Goal: Information Seeking & Learning: Learn about a topic

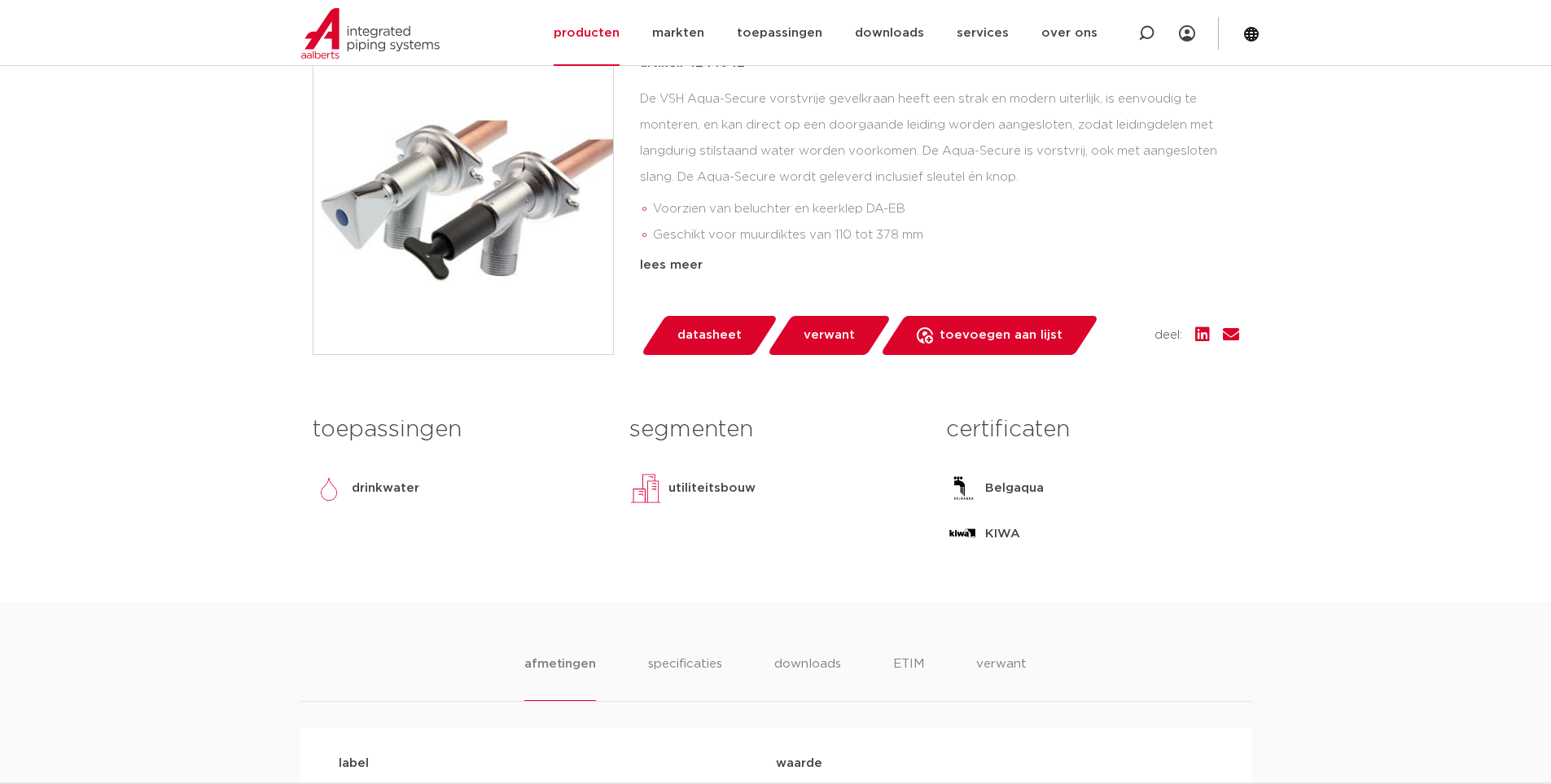
scroll to position [245, 0]
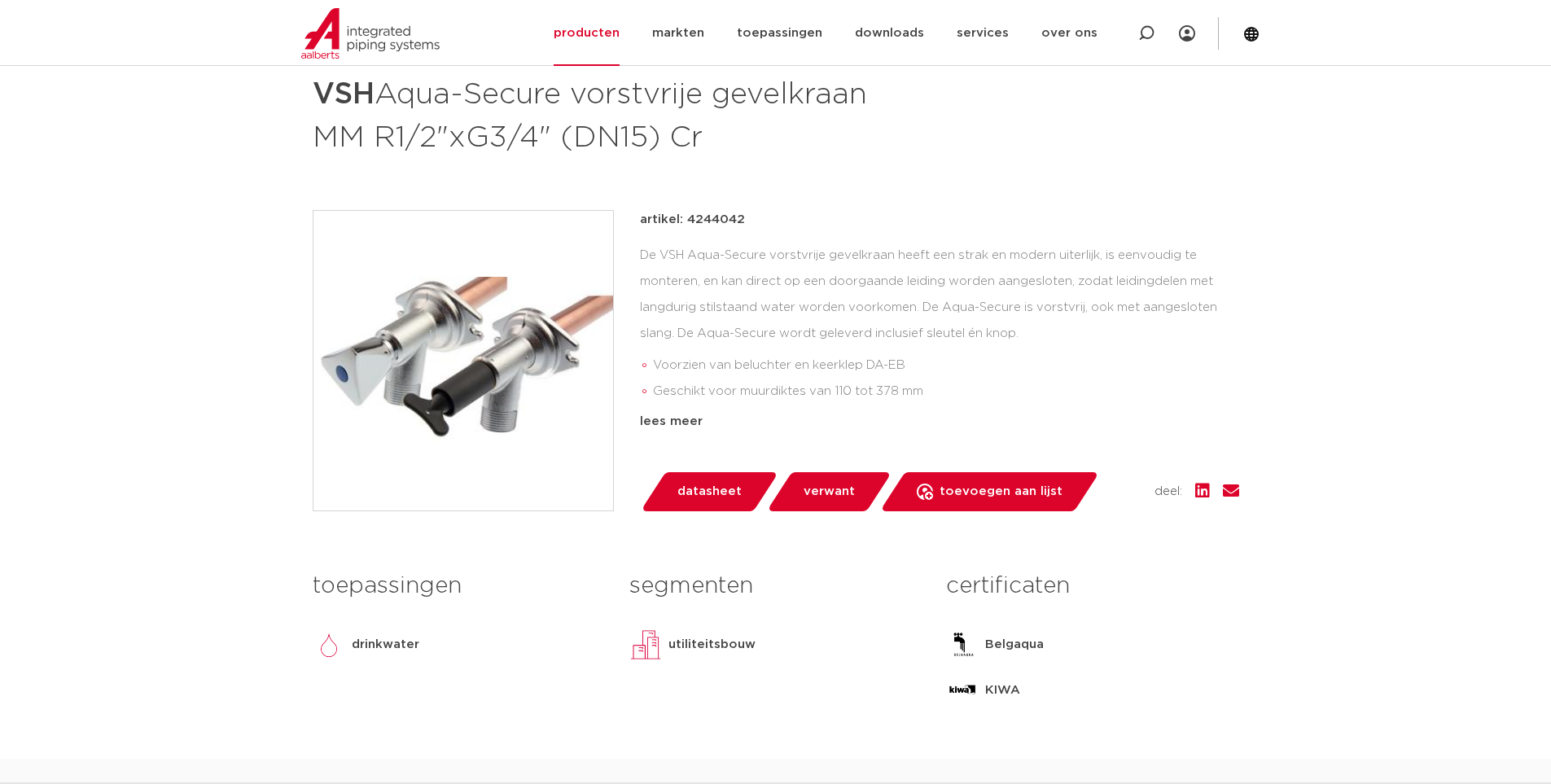
click at [878, 384] on li "Geschikt voor muurdiktes van 110 tot 378 mm" at bounding box center [946, 391] width 586 height 26
click at [825, 481] on span "verwant" at bounding box center [829, 492] width 51 height 26
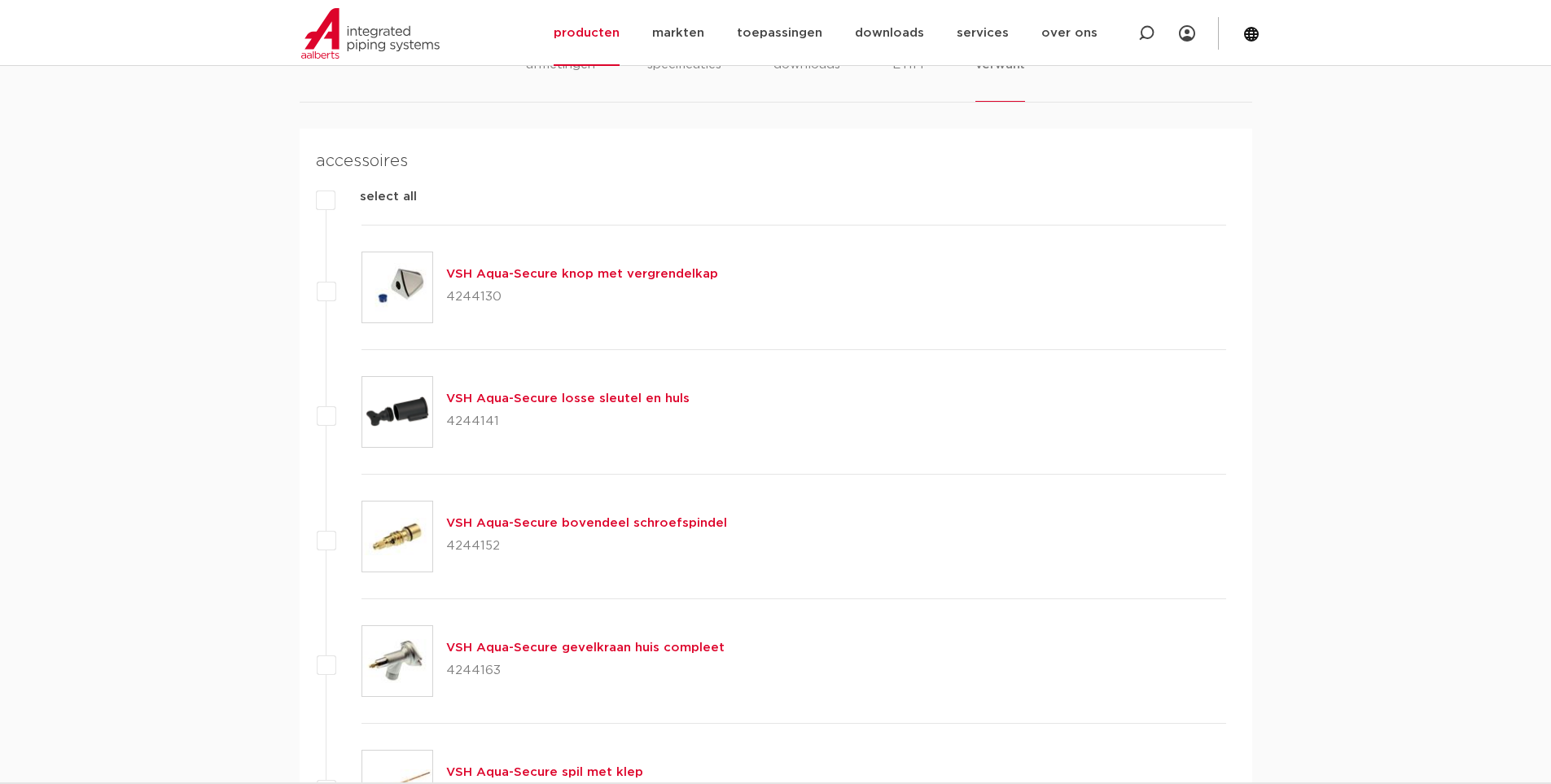
scroll to position [1003, 0]
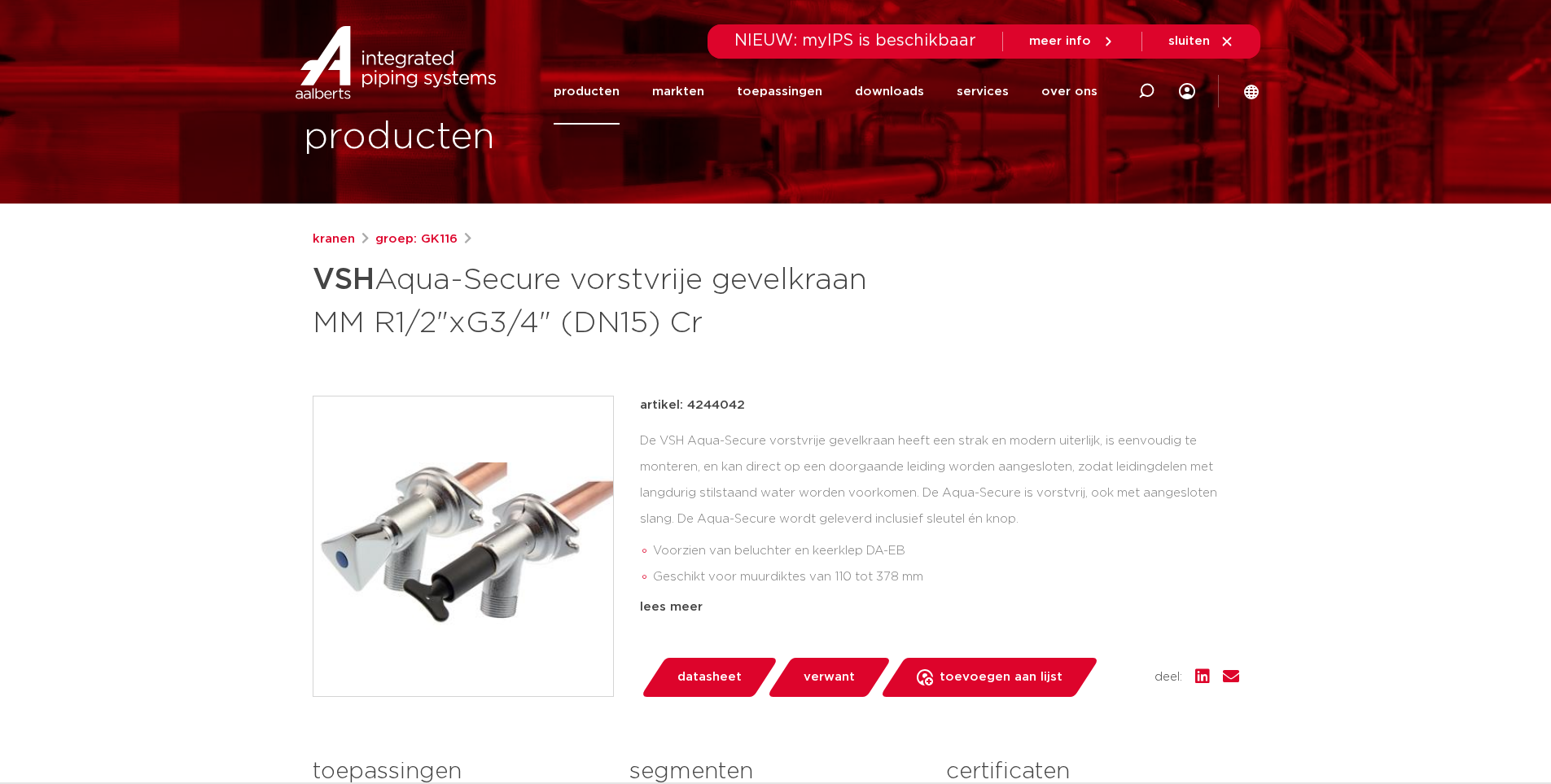
scroll to position [0, 0]
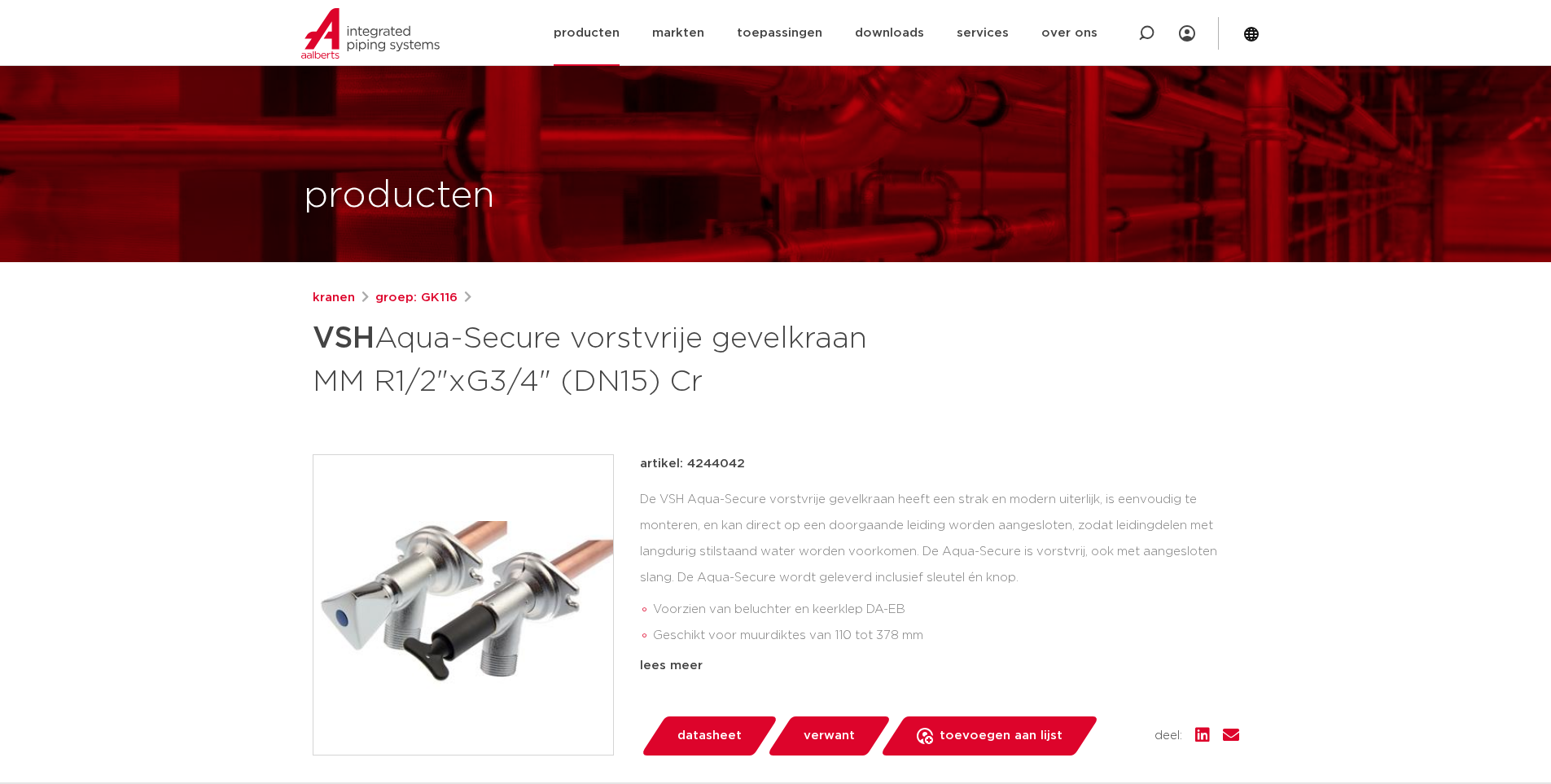
scroll to position [245, 0]
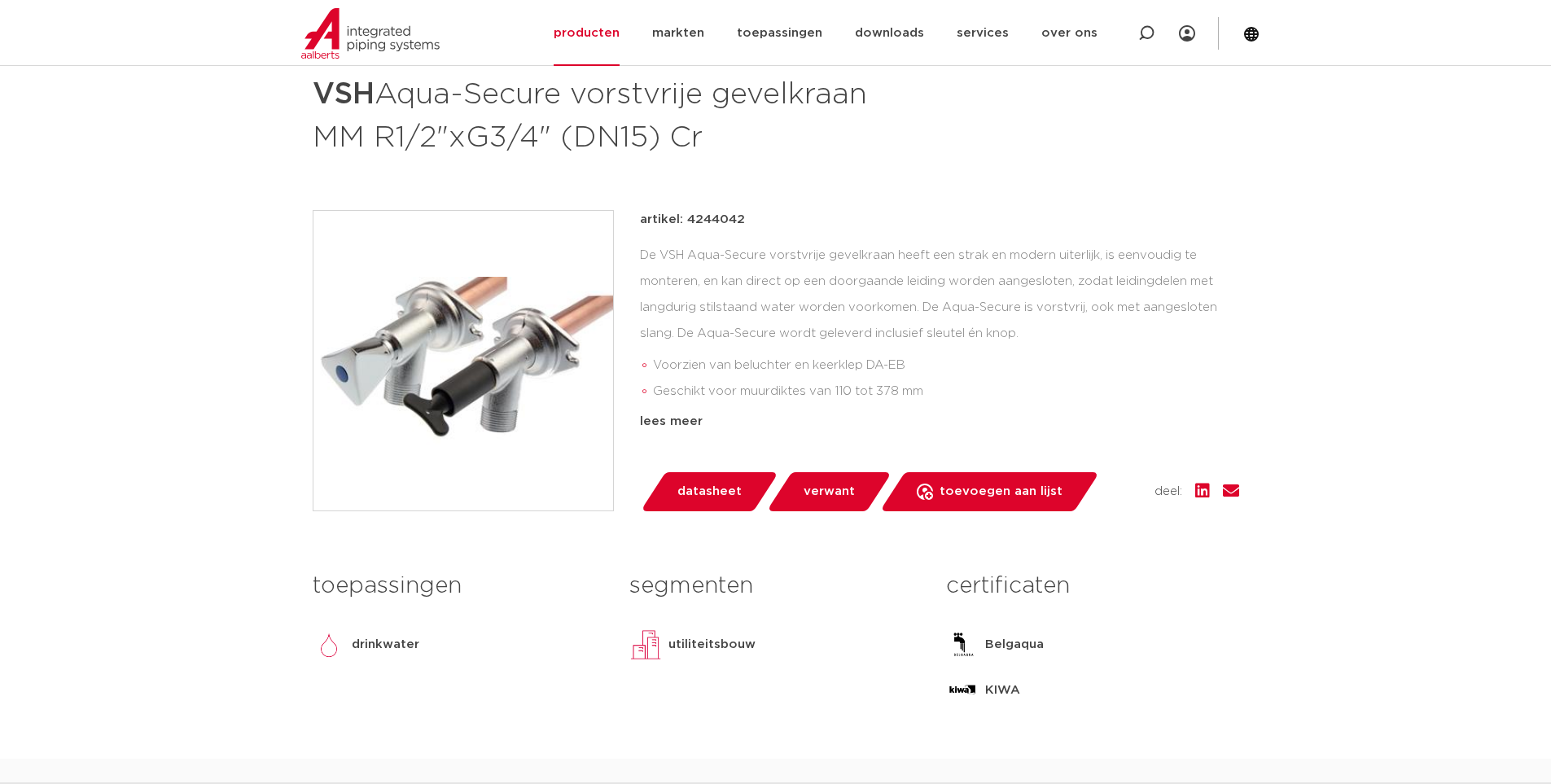
drag, startPoint x: 115, startPoint y: 289, endPoint x: 243, endPoint y: 289, distance: 128.0
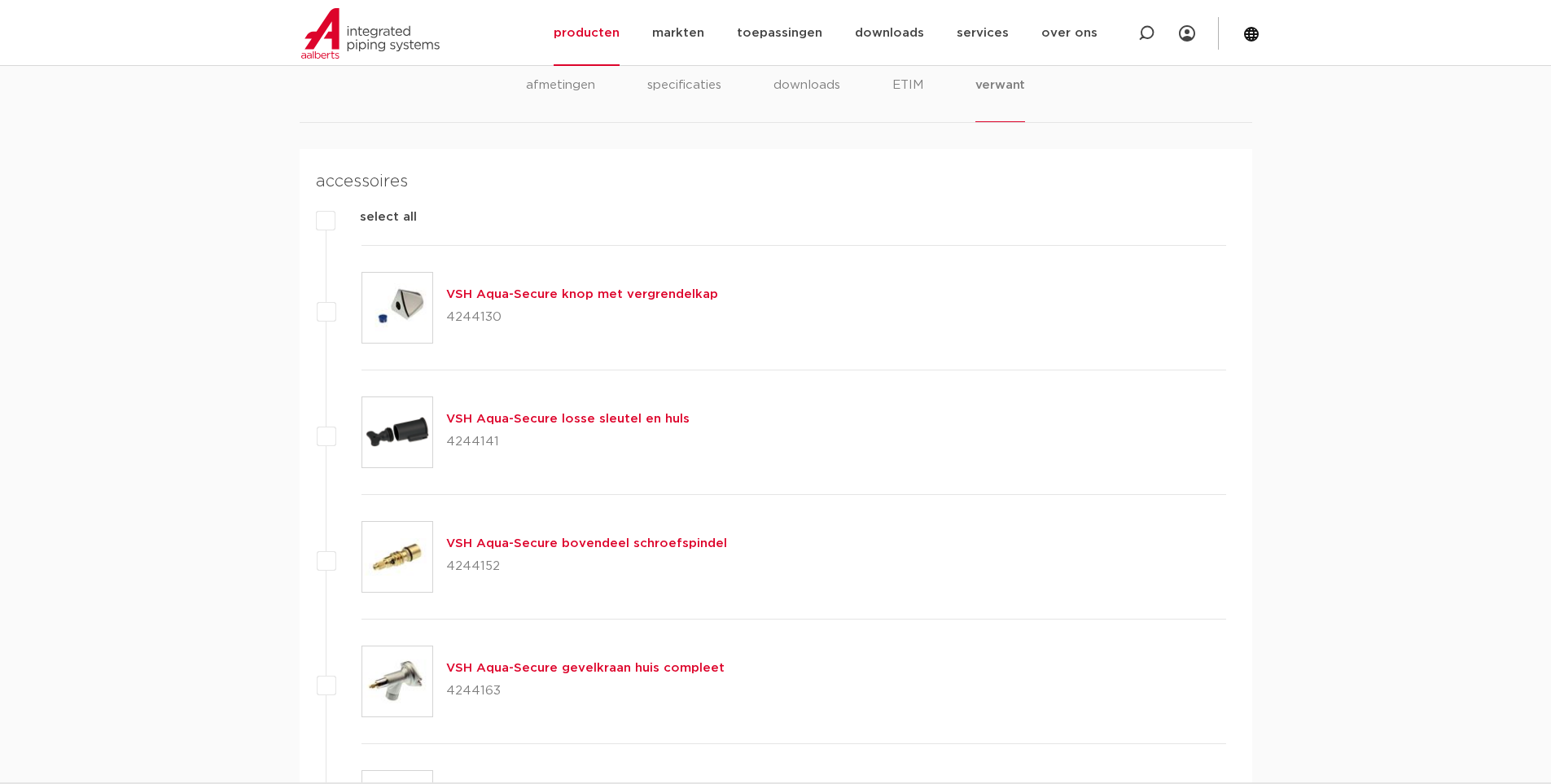
scroll to position [1140, 0]
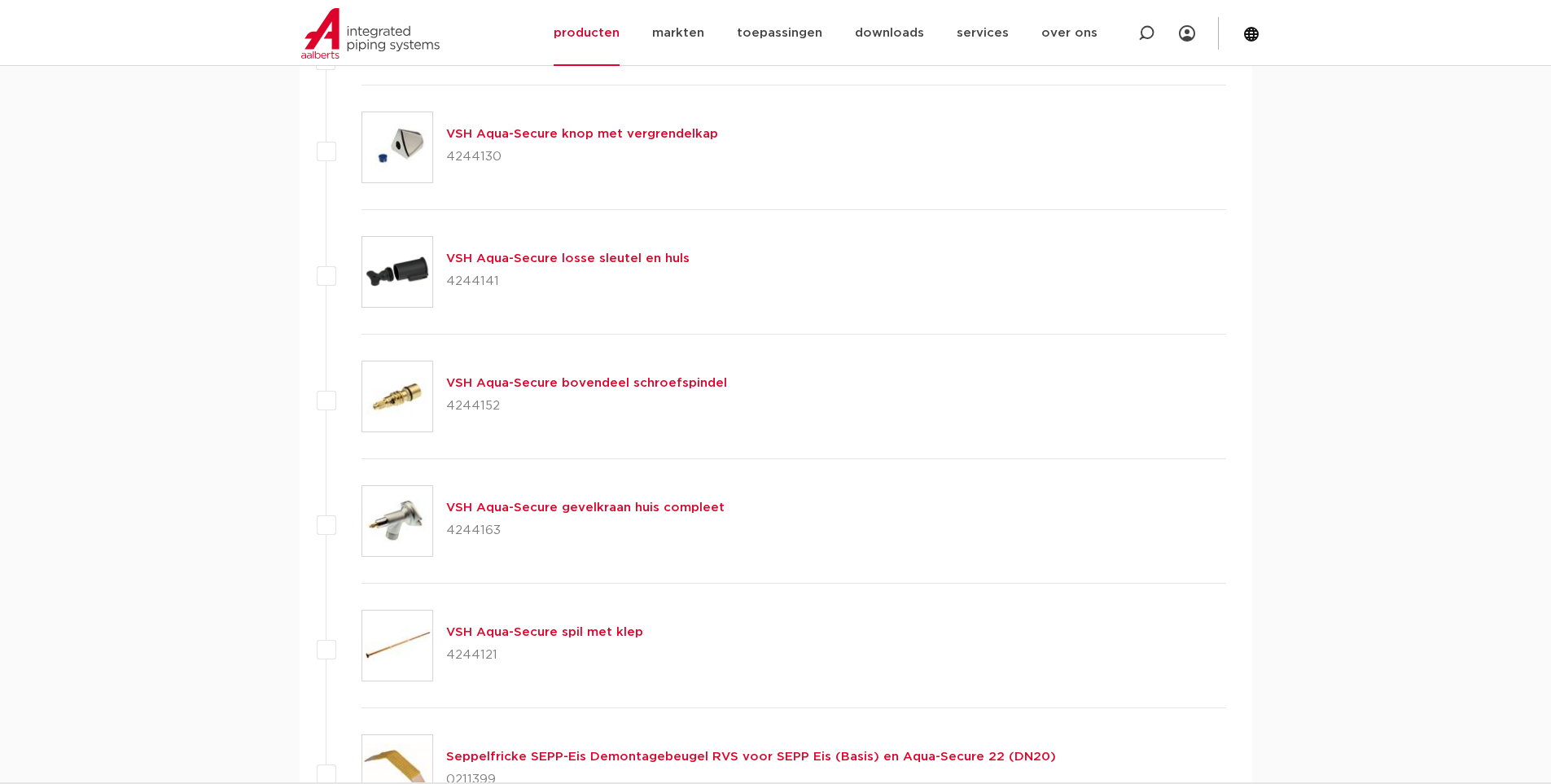
click at [1354, 280] on div "afmetingen specificaties downloads ETIM verwant [GEOGRAPHIC_DATA] specificaties…" at bounding box center [775, 731] width 1551 height 1735
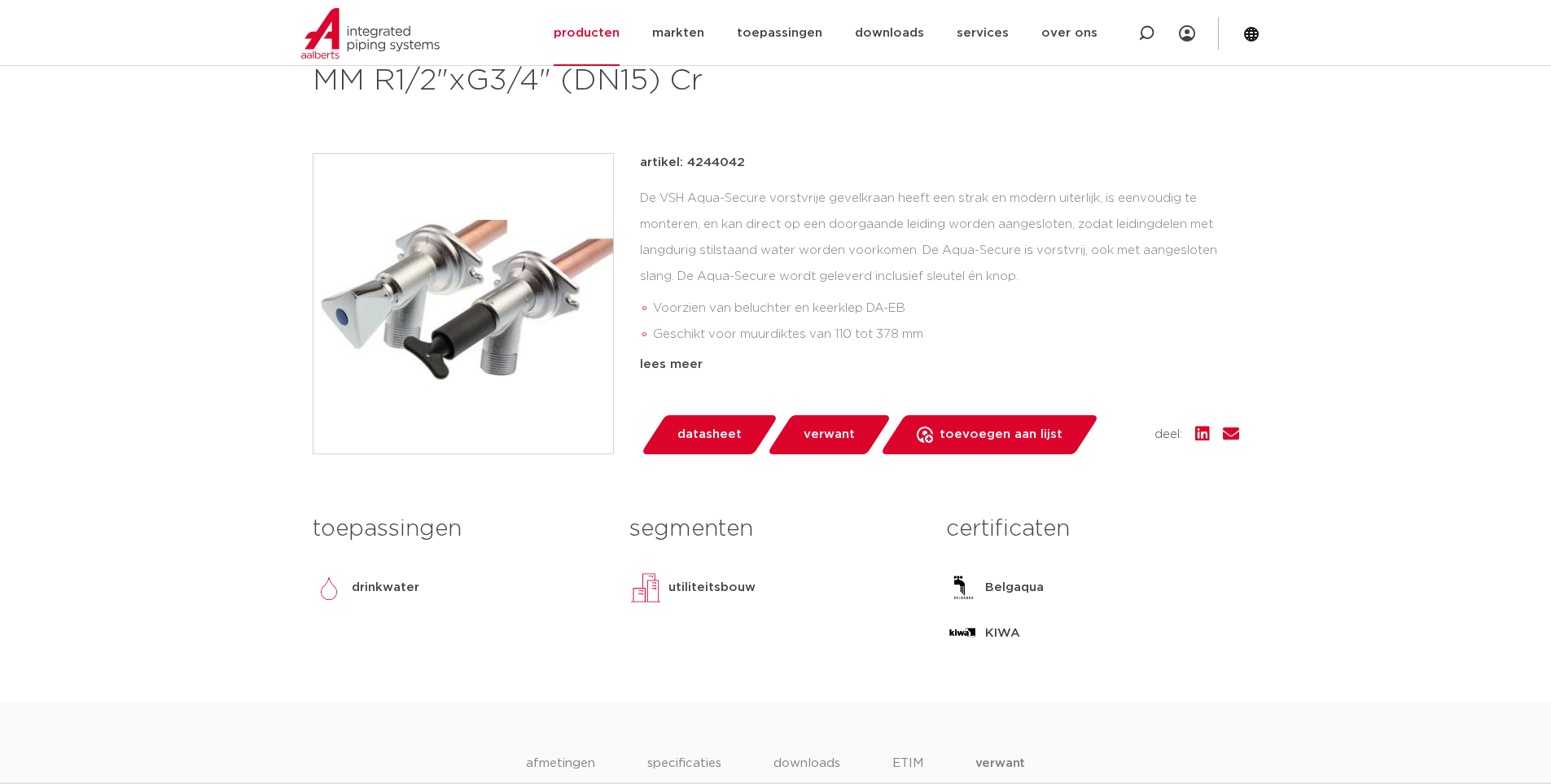
scroll to position [325, 0]
